Goal: Navigation & Orientation: Find specific page/section

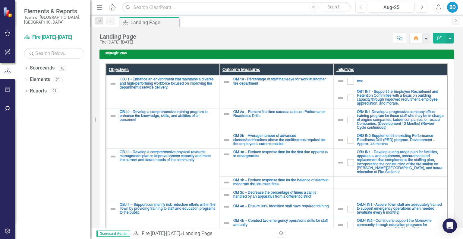
scroll to position [17, 0]
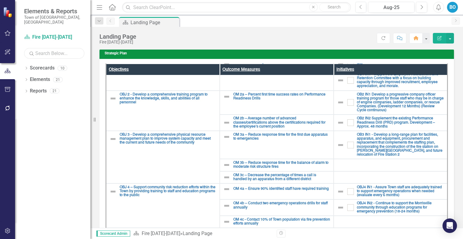
drag, startPoint x: 83, startPoint y: 49, endPoint x: 44, endPoint y: 56, distance: 39.4
click at [44, 56] on div "Scorecard Fire 2021-2024 Search Dropdown Scorecards 10 TEST DEPT 2024 Locked Mo…" at bounding box center [52, 135] width 75 height 206
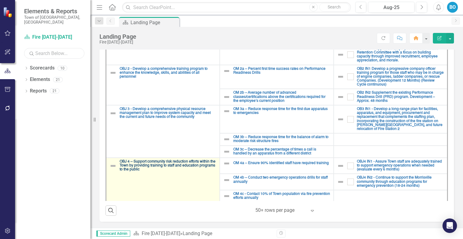
scroll to position [0, 0]
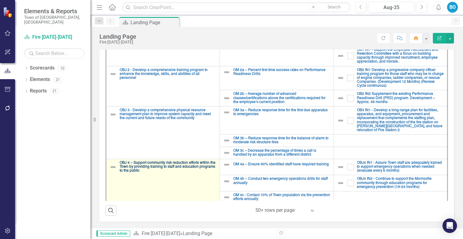
click at [140, 166] on link "OBJ 4 – Support community risk reduction efforts within the Town by providing t…" at bounding box center [168, 167] width 97 height 12
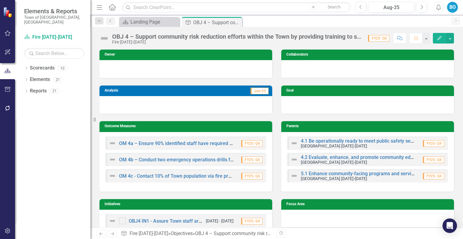
drag, startPoint x: 140, startPoint y: 166, endPoint x: 309, endPoint y: 38, distance: 211.6
click at [309, 38] on div "OBJ 4 – Support community risk reduction efforts within the Town by providing t…" at bounding box center [237, 36] width 250 height 7
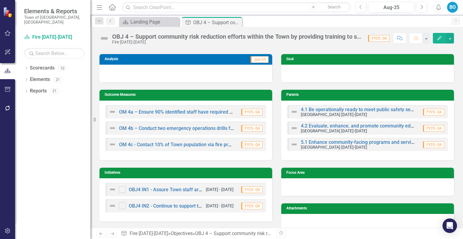
scroll to position [31, 0]
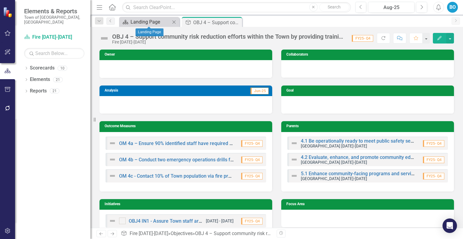
click at [157, 23] on div "Landing Page" at bounding box center [151, 22] width 40 height 8
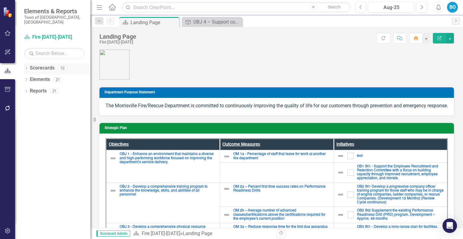
click at [47, 65] on link "Scorecards" at bounding box center [42, 68] width 25 height 7
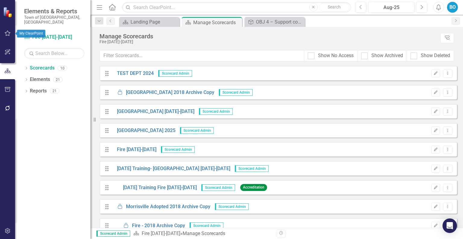
click at [10, 31] on icon "button" at bounding box center [8, 33] width 6 height 5
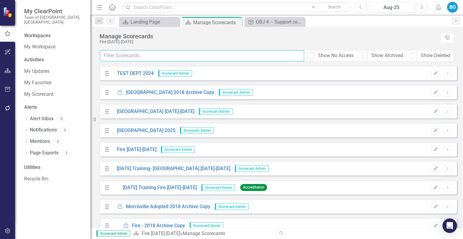
click at [273, 61] on input "text" at bounding box center [202, 55] width 204 height 11
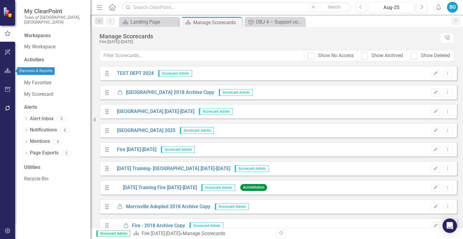
click at [8, 65] on button "button" at bounding box center [8, 71] width 14 height 13
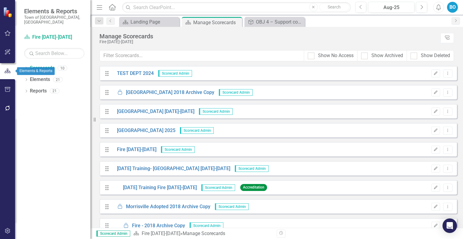
click at [6, 75] on button "button" at bounding box center [7, 71] width 15 height 10
click at [57, 124] on div "Dropdown Scorecards 10 TEST DEPT 2024 Locked [GEOGRAPHIC_DATA] 2018 Archive Cop…" at bounding box center [52, 151] width 75 height 176
click at [6, 56] on button "button" at bounding box center [8, 52] width 14 height 13
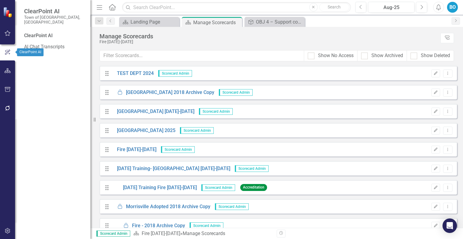
click at [6, 56] on button "button" at bounding box center [7, 52] width 15 height 10
click at [455, 5] on div "BO" at bounding box center [452, 7] width 11 height 11
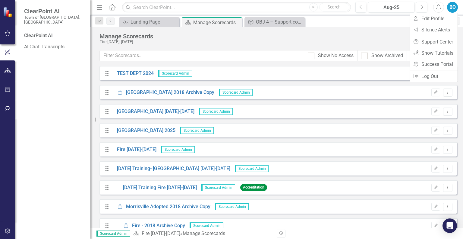
click at [455, 5] on div "BO" at bounding box center [452, 7] width 11 height 11
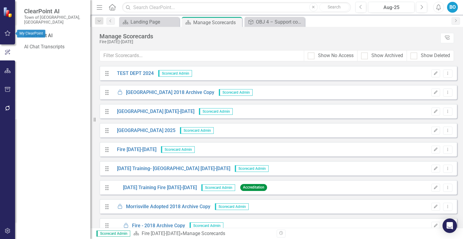
click at [8, 36] on button "button" at bounding box center [8, 33] width 14 height 13
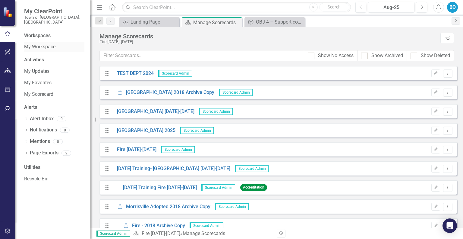
click at [46, 43] on link "My Workspace" at bounding box center [54, 46] width 60 height 7
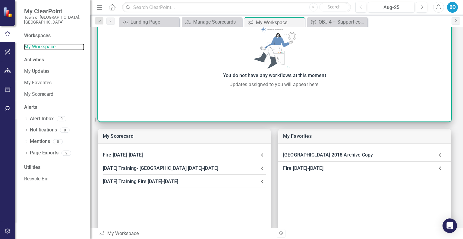
scroll to position [59, 0]
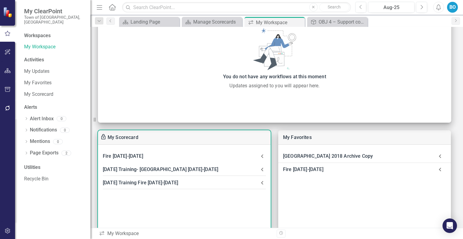
click at [133, 156] on div "Fire [DATE]-[DATE]" at bounding box center [181, 156] width 156 height 8
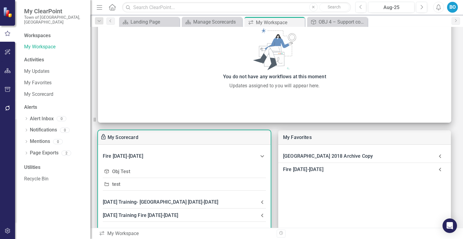
click at [117, 184] on link "test" at bounding box center [116, 184] width 8 height 6
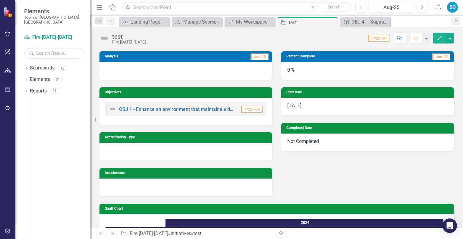
click at [223, 143] on div at bounding box center [186, 151] width 173 height 17
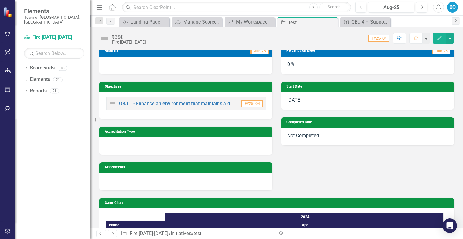
scroll to position [79, 0]
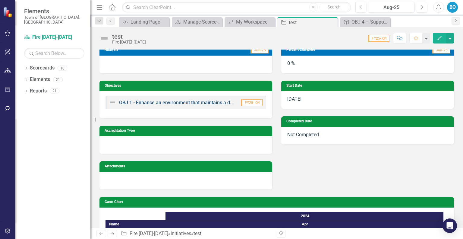
click at [225, 102] on link "OBJ 1 - Enhance an environment that maintains a diverse and high-performing wor…" at bounding box center [276, 103] width 315 height 6
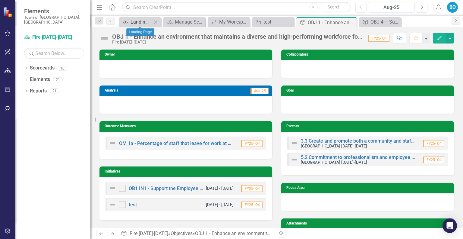
click at [145, 22] on div "Landing Page" at bounding box center [141, 22] width 21 height 8
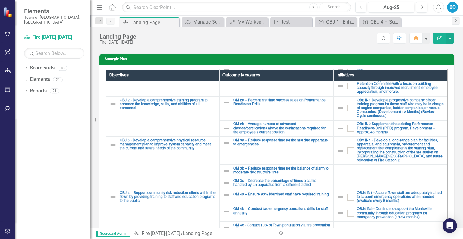
scroll to position [70, 0]
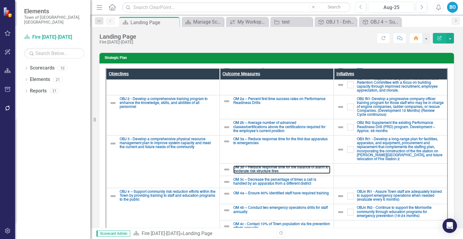
click at [282, 173] on link "OM 3b – Reduce response time for the balance of alarm to moderate risk structur…" at bounding box center [281, 169] width 97 height 8
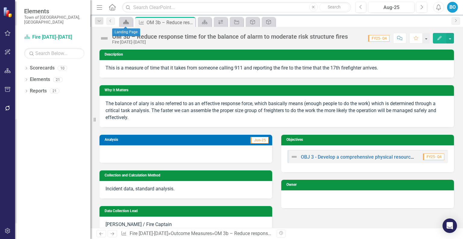
click at [128, 23] on icon at bounding box center [125, 22] width 5 height 4
